Goal: Information Seeking & Learning: Learn about a topic

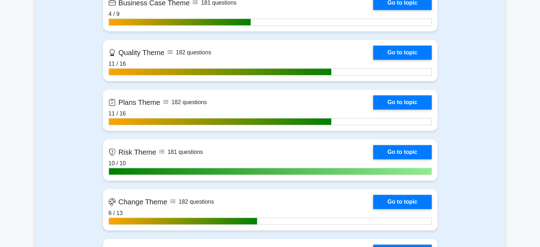
scroll to position [746, 0]
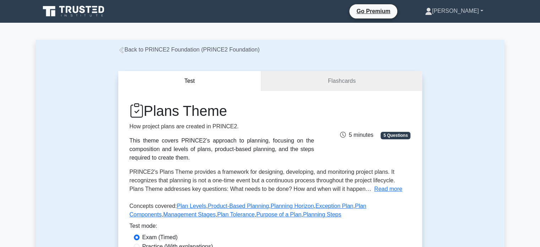
click at [466, 12] on link "[PERSON_NAME]" at bounding box center [454, 11] width 92 height 14
click at [452, 29] on link "Profile" at bounding box center [437, 27] width 56 height 11
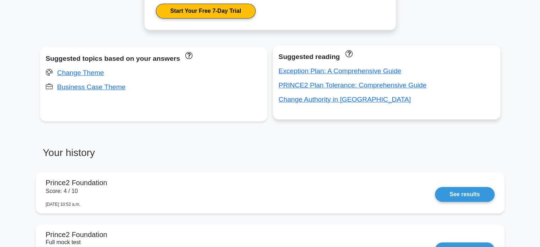
scroll to position [497, 0]
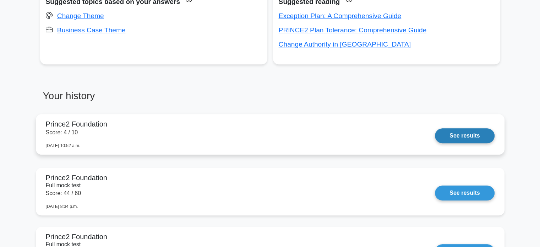
click at [435, 128] on link "See results" at bounding box center [464, 135] width 59 height 15
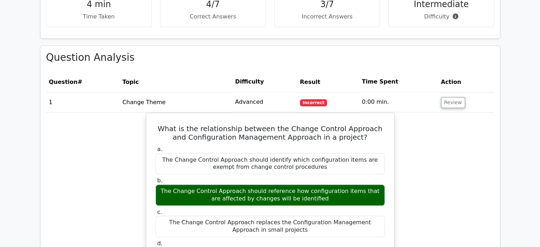
scroll to position [462, 0]
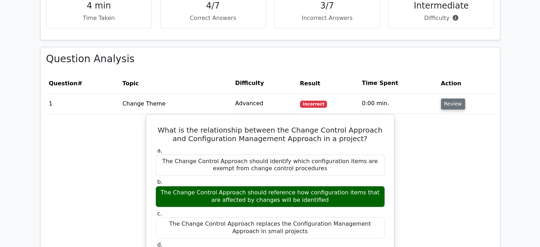
click at [449, 108] on button "Review" at bounding box center [453, 103] width 24 height 11
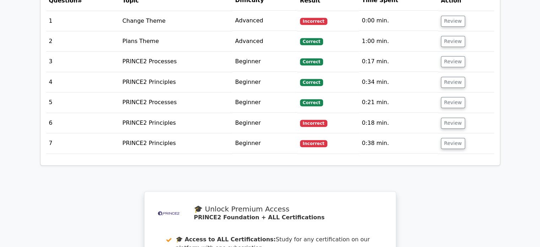
scroll to position [492, 0]
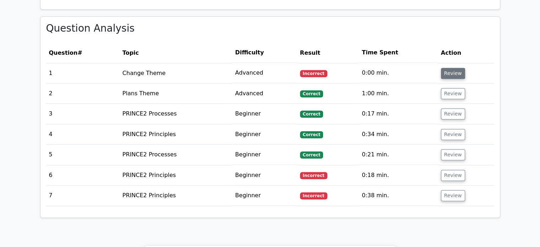
click at [445, 75] on button "Review" at bounding box center [453, 73] width 24 height 11
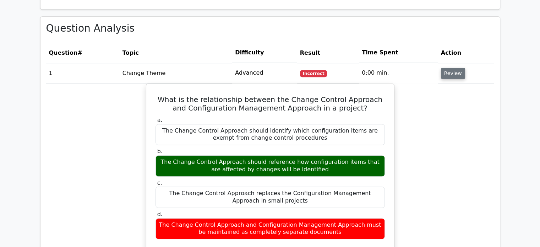
click at [454, 70] on button "Review" at bounding box center [453, 73] width 24 height 11
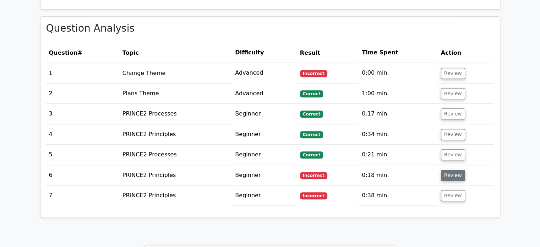
click at [447, 177] on button "Review" at bounding box center [453, 175] width 24 height 11
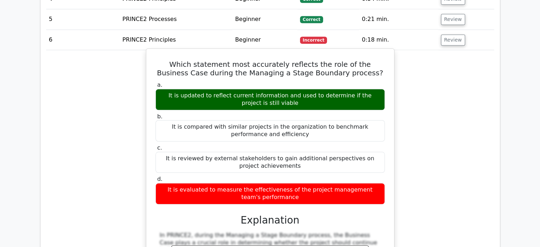
scroll to position [635, 0]
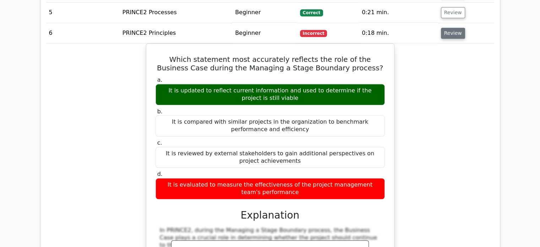
click at [453, 31] on button "Review" at bounding box center [453, 33] width 24 height 11
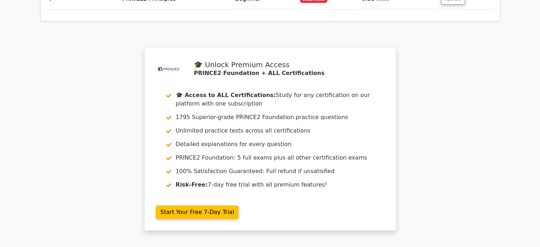
scroll to position [599, 0]
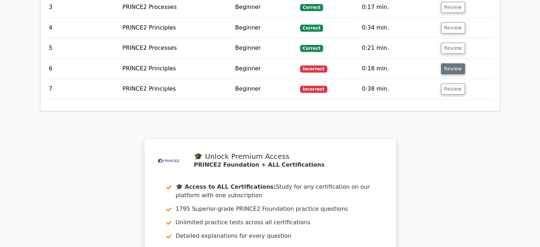
click at [448, 65] on button "Review" at bounding box center [453, 68] width 24 height 11
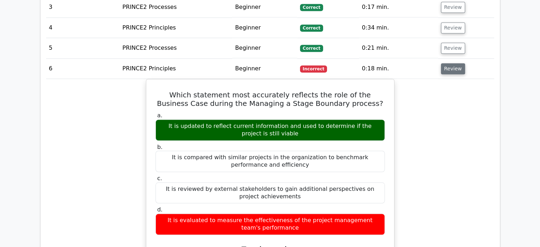
click at [447, 70] on button "Review" at bounding box center [453, 68] width 24 height 11
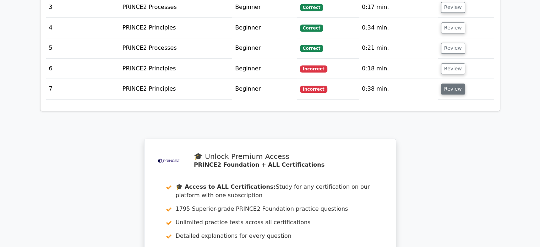
click at [451, 86] on button "Review" at bounding box center [453, 88] width 24 height 11
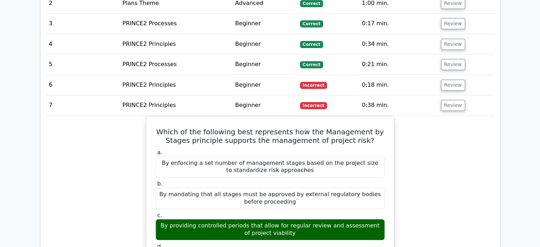
scroll to position [564, 0]
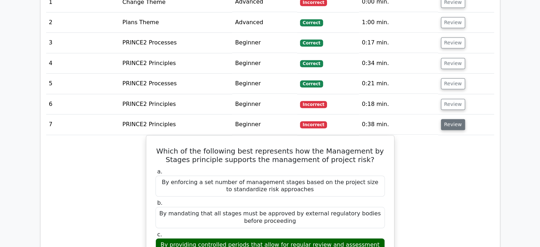
click at [447, 125] on button "Review" at bounding box center [453, 124] width 24 height 11
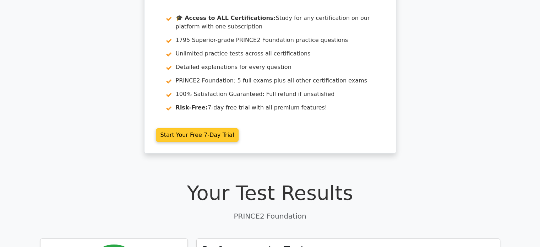
scroll to position [0, 0]
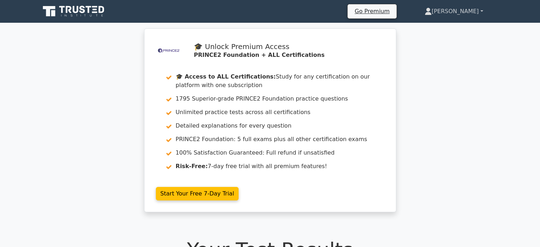
click at [465, 15] on link "[PERSON_NAME]" at bounding box center [454, 11] width 93 height 14
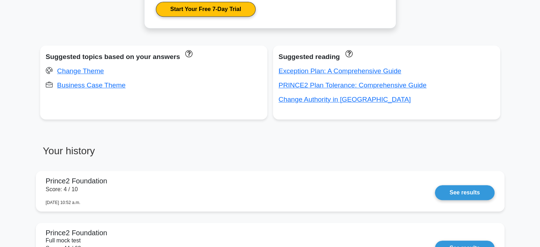
scroll to position [389, 0]
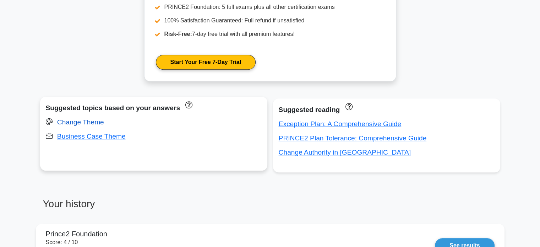
click at [75, 121] on link "Change Theme" at bounding box center [80, 121] width 47 height 7
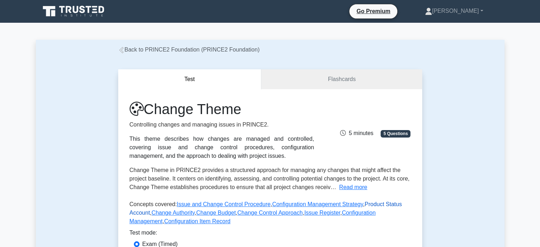
click at [366, 204] on link "Product Status Account" at bounding box center [266, 208] width 273 height 15
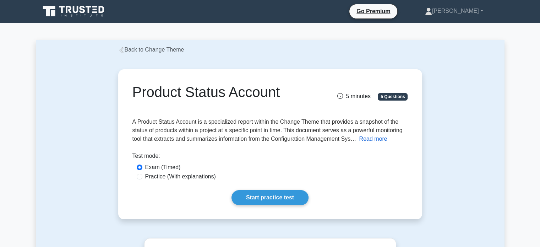
click at [364, 136] on button "Read more" at bounding box center [373, 139] width 28 height 9
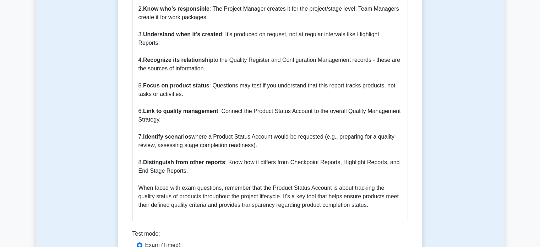
scroll to position [711, 0]
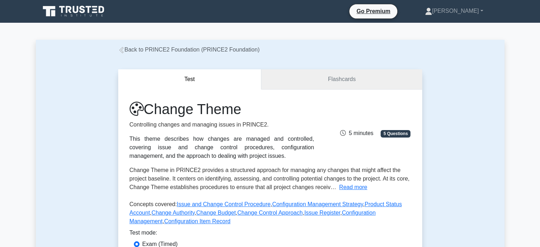
click at [323, 77] on link "Flashcards" at bounding box center [342, 79] width 161 height 20
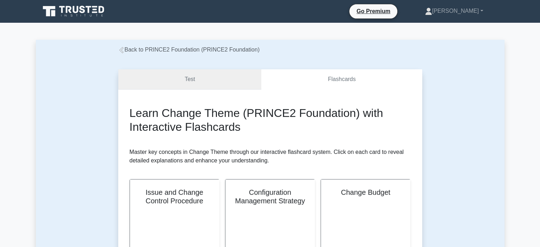
click at [190, 77] on link "Test" at bounding box center [190, 79] width 144 height 20
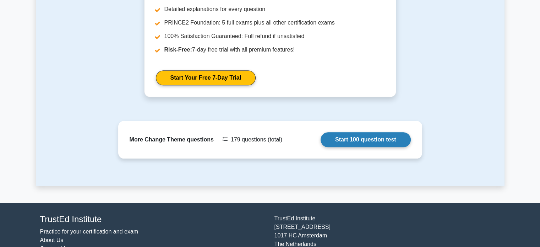
scroll to position [740, 0]
